Goal: Information Seeking & Learning: Learn about a topic

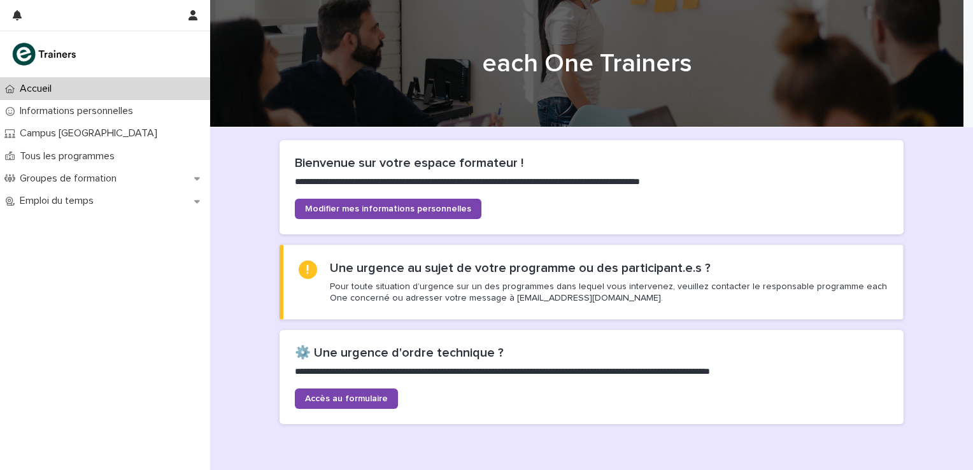
scroll to position [42, 0]
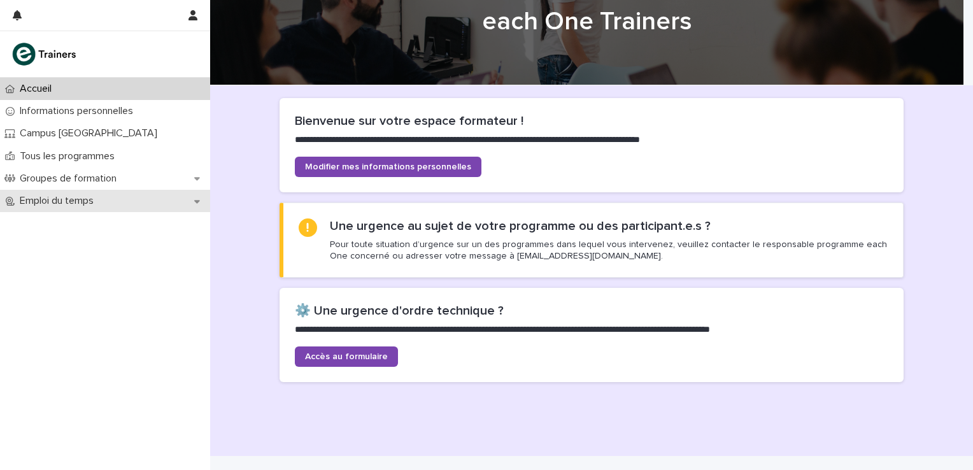
click at [195, 203] on icon at bounding box center [197, 201] width 6 height 9
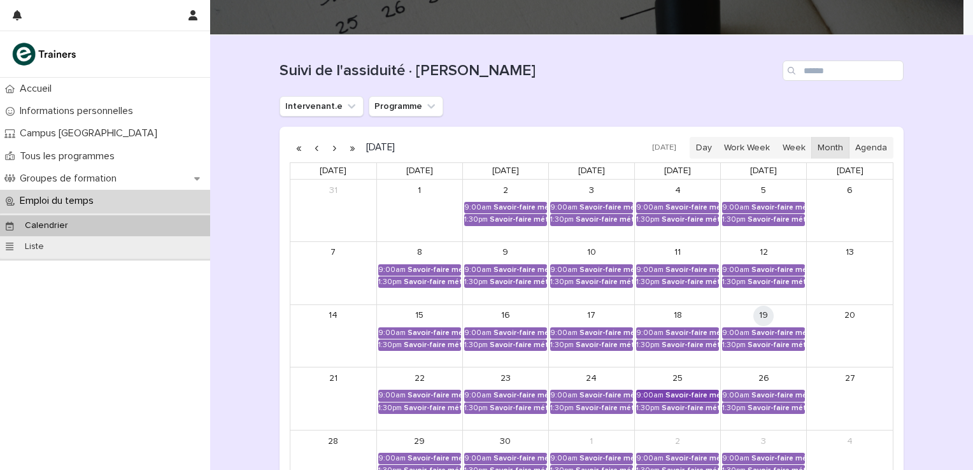
scroll to position [127, 0]
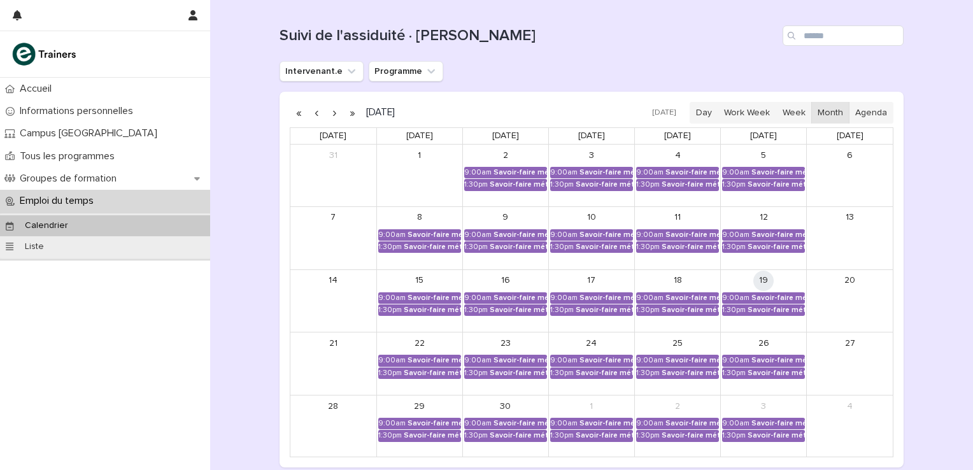
click at [330, 110] on button "button" at bounding box center [334, 113] width 18 height 20
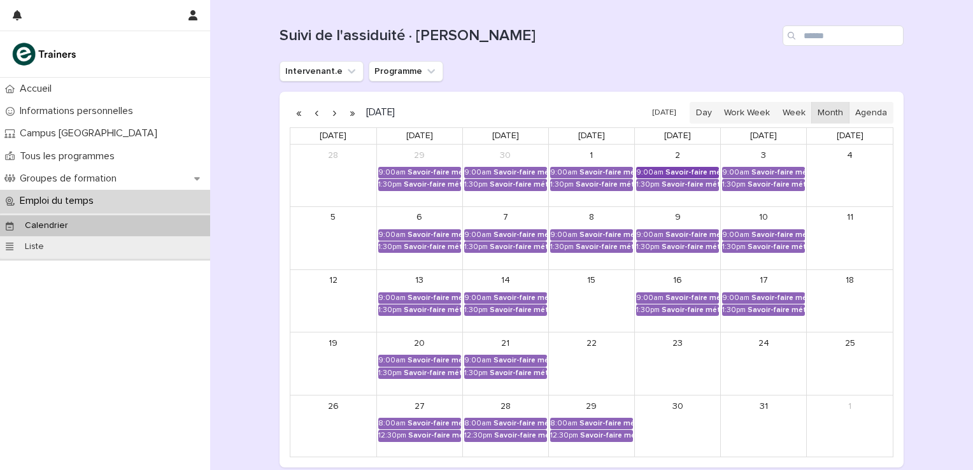
click at [680, 169] on div "Savoir-faire métier - Préparation au CCP2" at bounding box center [693, 172] width 54 height 9
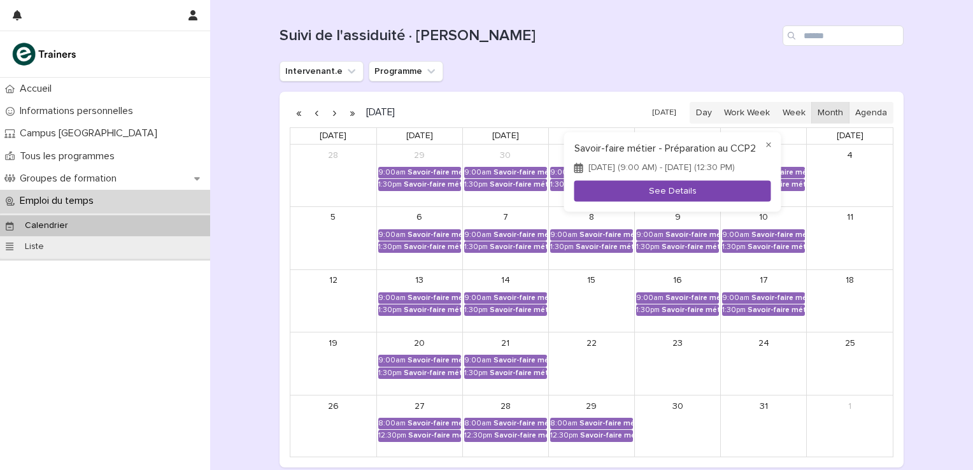
click at [658, 188] on button "See Details" at bounding box center [673, 191] width 197 height 21
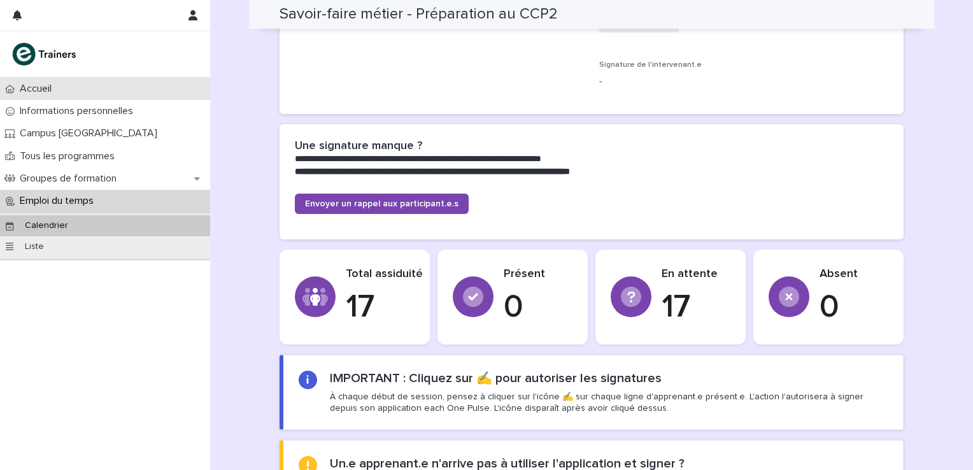
scroll to position [127, 0]
